Goal: Task Accomplishment & Management: Manage account settings

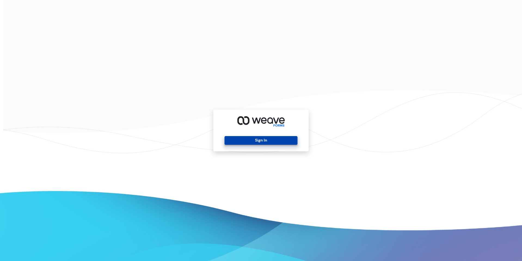
click at [285, 143] on button "Sign In" at bounding box center [260, 140] width 73 height 9
